Goal: Task Accomplishment & Management: Complete application form

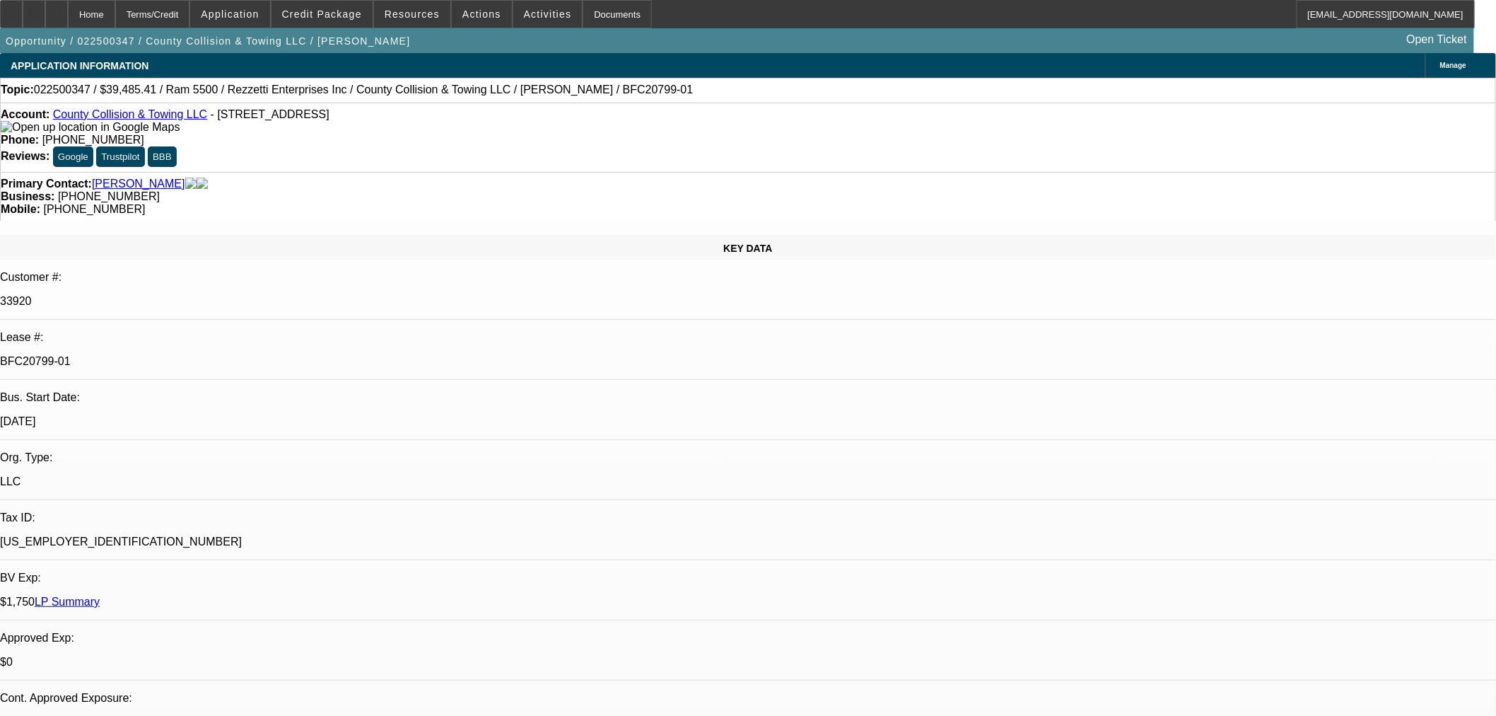
select select "0"
select select "0.1"
select select "4"
select select "0"
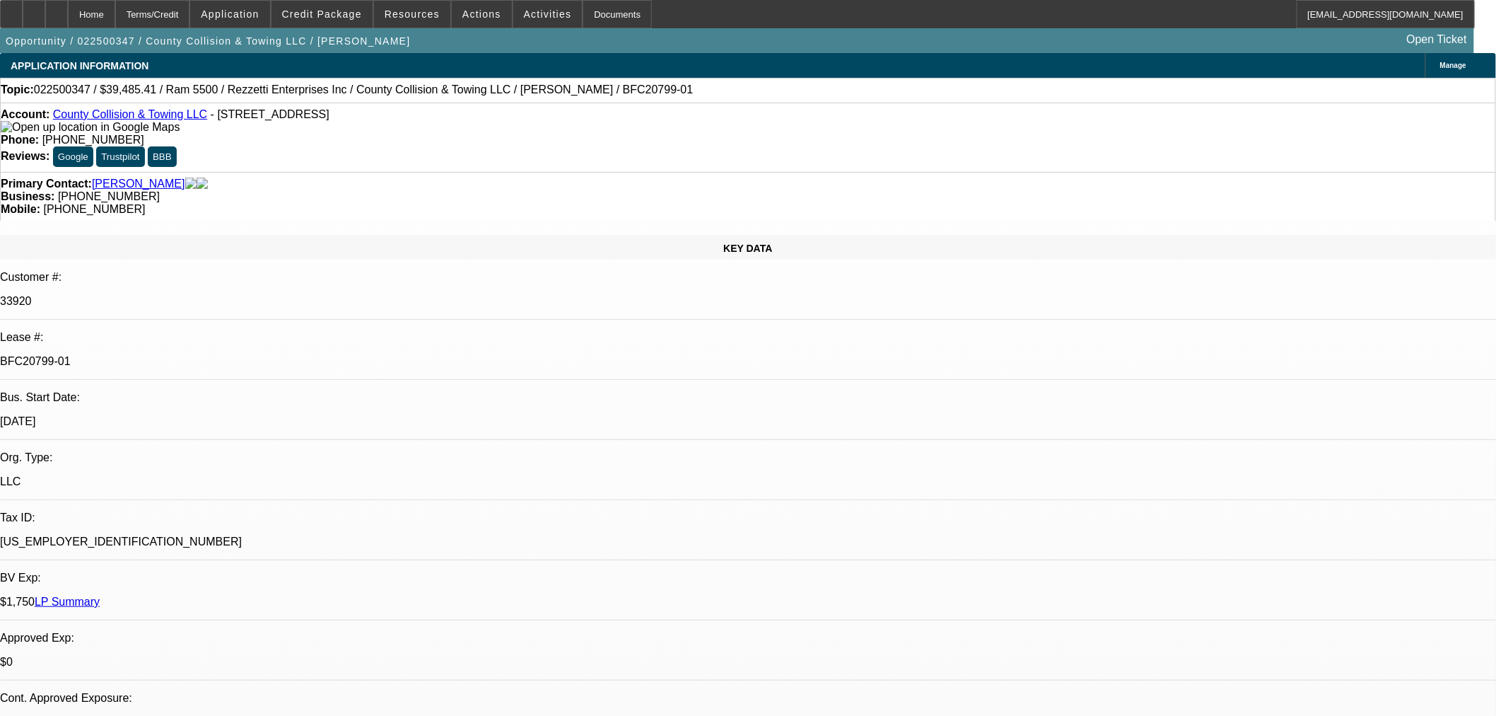
select select "0"
select select "0.1"
select select "4"
select select "0"
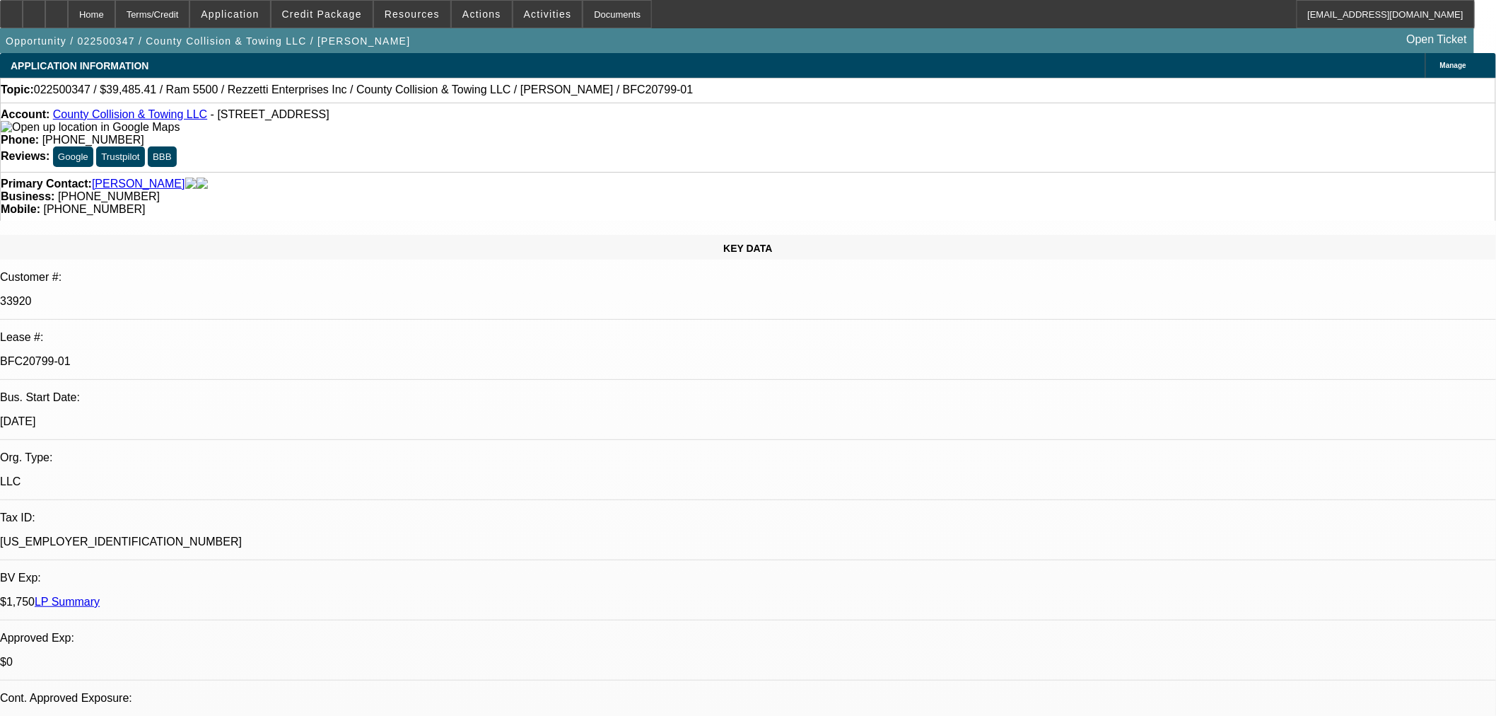
select select "0.1"
select select "4"
select select "0"
select select "0.1"
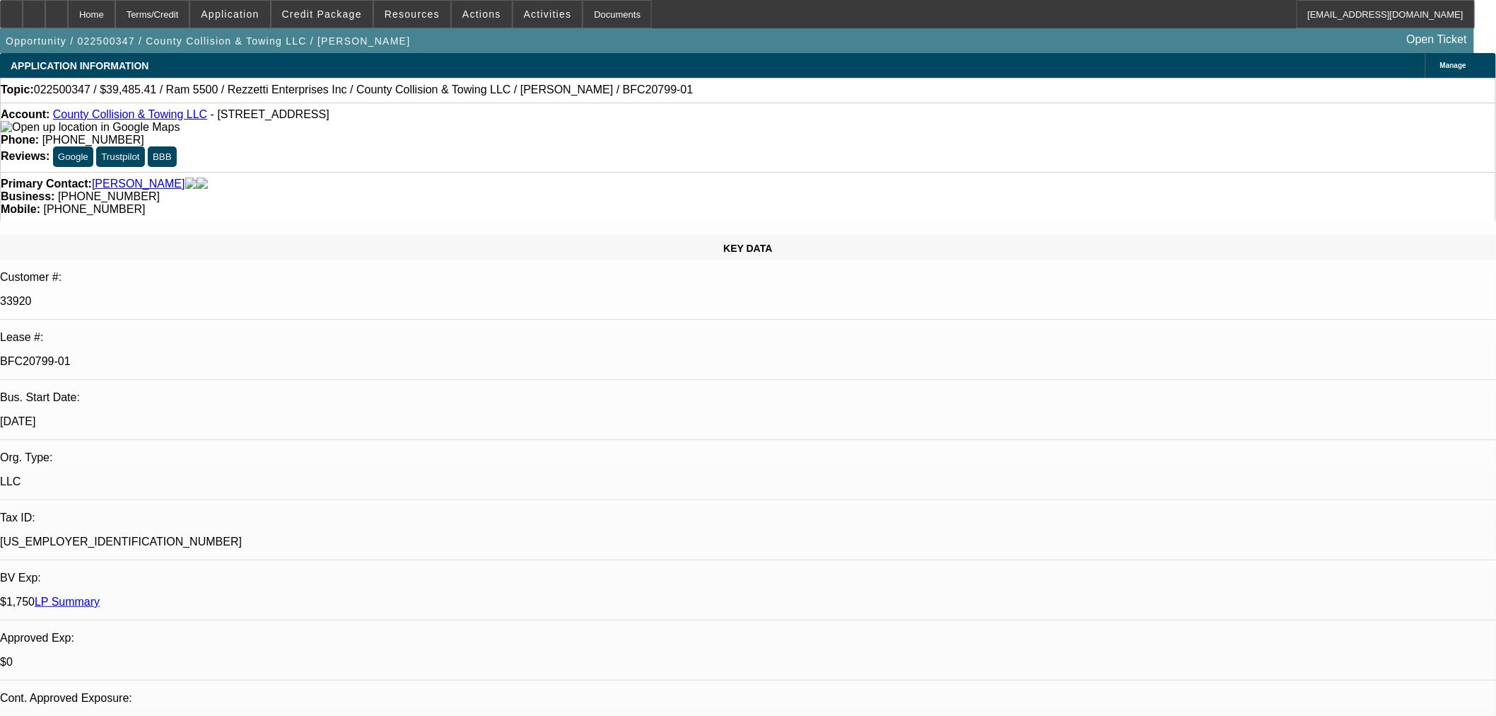
select select "4"
drag, startPoint x: 368, startPoint y: 243, endPoint x: 277, endPoint y: 262, distance: 92.4
click at [277, 415] on div "[DATE]" at bounding box center [748, 421] width 1496 height 13
